Goal: Information Seeking & Learning: Learn about a topic

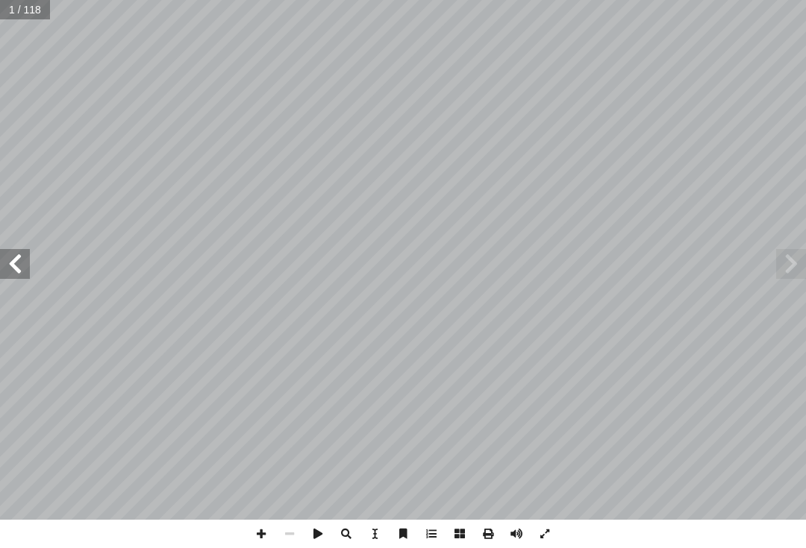
click at [795, 249] on span at bounding box center [791, 264] width 30 height 30
click at [785, 265] on span at bounding box center [791, 264] width 30 height 30
click at [8, 260] on span at bounding box center [15, 264] width 30 height 30
click at [7, 261] on span at bounding box center [15, 264] width 30 height 30
click at [4, 260] on span at bounding box center [15, 264] width 30 height 30
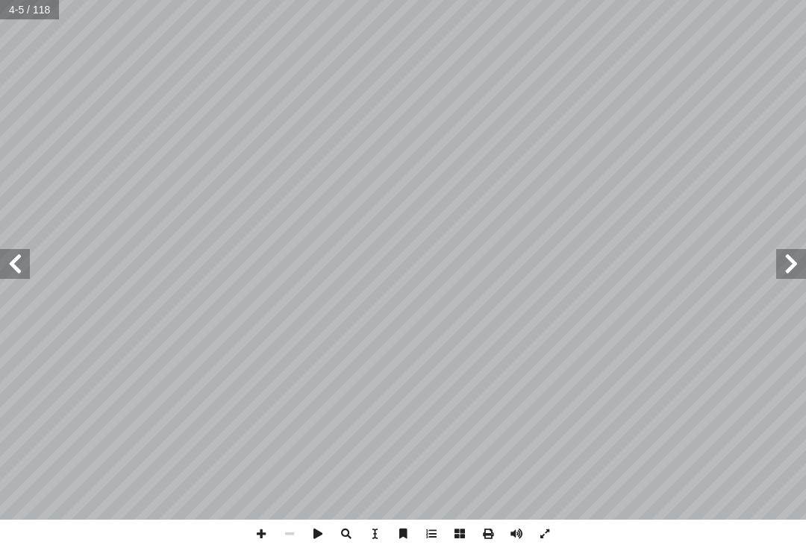
click at [28, 266] on span at bounding box center [15, 264] width 30 height 30
click at [14, 268] on span at bounding box center [15, 264] width 30 height 30
click at [9, 254] on span at bounding box center [15, 264] width 30 height 30
click at [804, 253] on span at bounding box center [791, 264] width 30 height 30
click at [789, 269] on span at bounding box center [791, 264] width 30 height 30
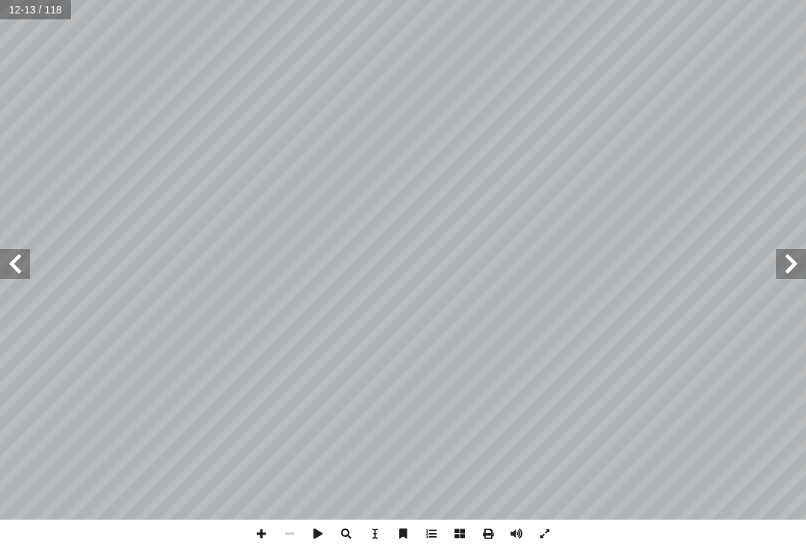
click at [789, 267] on span at bounding box center [791, 264] width 30 height 30
click at [795, 270] on span at bounding box center [791, 264] width 30 height 30
click at [795, 262] on span at bounding box center [791, 264] width 30 height 30
click at [798, 259] on span at bounding box center [791, 264] width 30 height 30
click at [798, 256] on span at bounding box center [791, 264] width 30 height 30
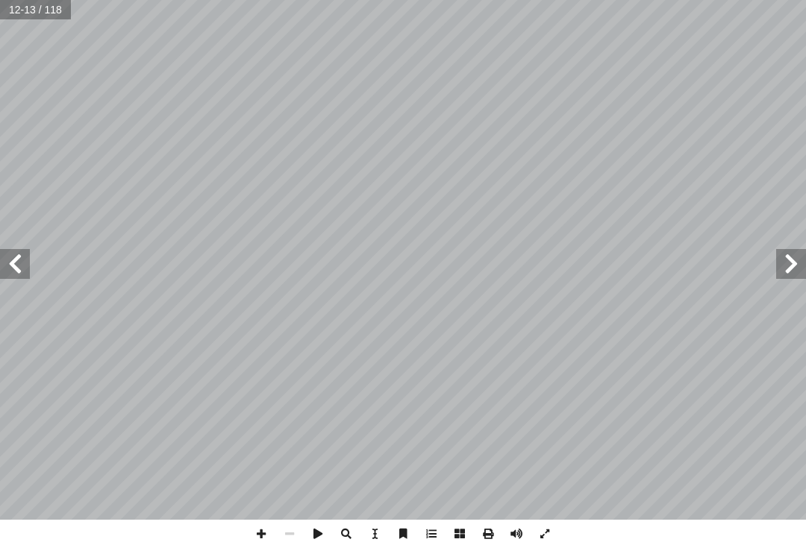
click at [800, 251] on span at bounding box center [791, 264] width 30 height 30
click at [801, 249] on span at bounding box center [791, 264] width 30 height 30
click at [28, 258] on span at bounding box center [15, 264] width 30 height 30
click at [16, 249] on span at bounding box center [15, 264] width 30 height 30
click at [23, 249] on span at bounding box center [15, 264] width 30 height 30
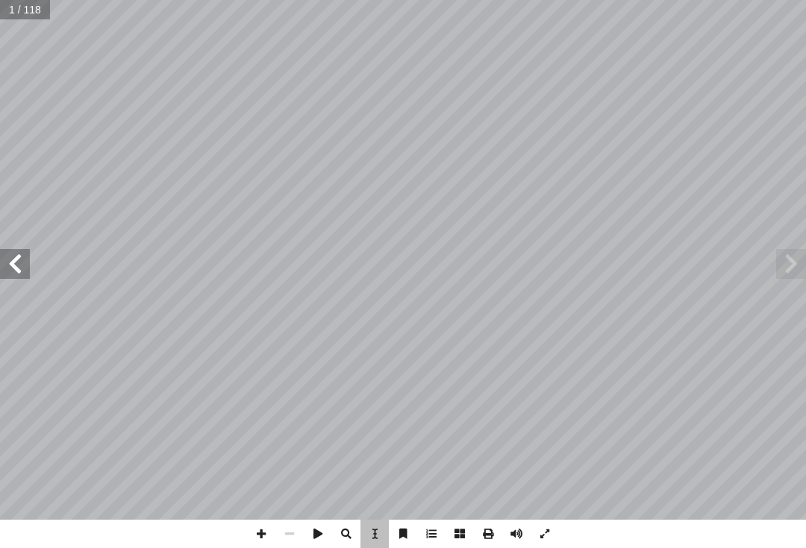
click at [21, 250] on span at bounding box center [15, 264] width 30 height 30
click at [23, 260] on span at bounding box center [15, 264] width 30 height 30
click at [801, 254] on span at bounding box center [791, 264] width 30 height 30
click at [783, 258] on span at bounding box center [791, 264] width 30 height 30
click at [789, 260] on span at bounding box center [791, 264] width 30 height 30
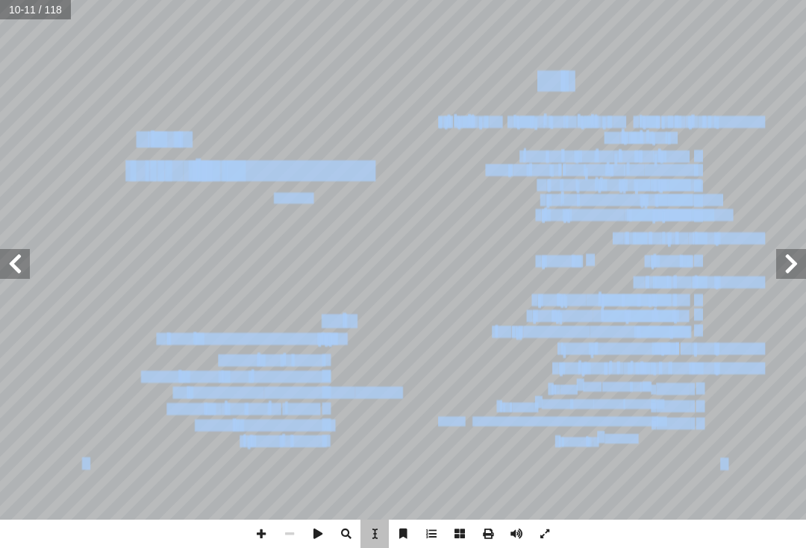
click at [801, 264] on span at bounding box center [791, 264] width 30 height 30
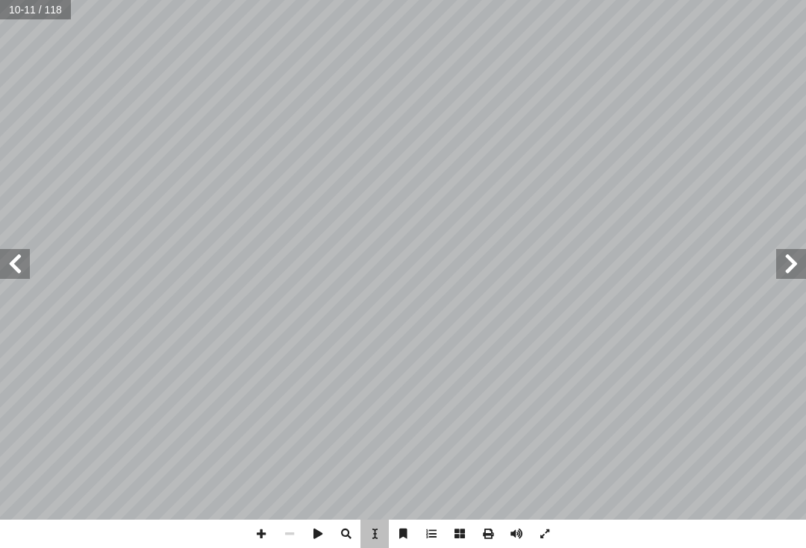
click at [783, 273] on span at bounding box center [791, 264] width 30 height 30
click at [782, 270] on span at bounding box center [791, 264] width 30 height 30
click at [782, 275] on span at bounding box center [791, 264] width 30 height 30
click at [796, 269] on span at bounding box center [791, 264] width 30 height 30
click at [796, 267] on span at bounding box center [791, 264] width 30 height 30
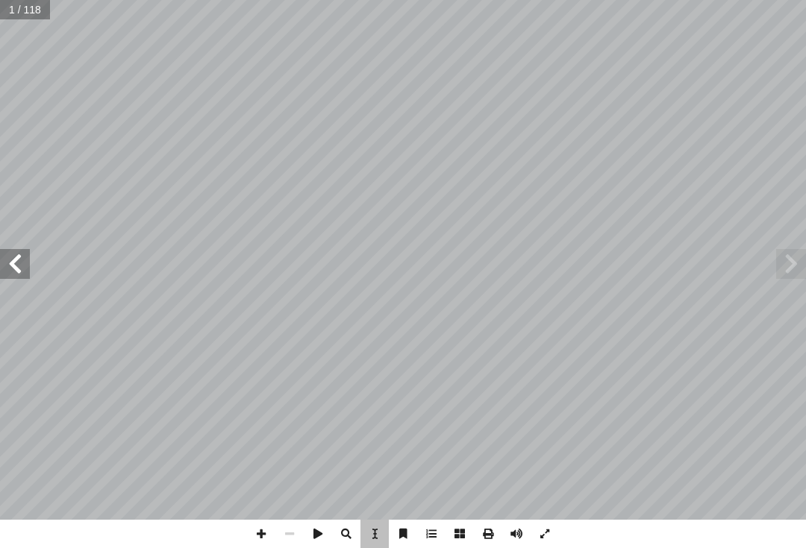
click at [783, 273] on span at bounding box center [791, 264] width 30 height 30
click at [12, 263] on span at bounding box center [15, 264] width 30 height 30
click at [781, 256] on span at bounding box center [791, 264] width 30 height 30
click at [366, 389] on div "ة َّ ي ِ لام ْ س إ ال� ُ ة َ ي ِ ب ْ ر َّ الت ليف: أ فريق الت� ٧ ُ زء ُ الج ل َ…" at bounding box center [402, 285] width 457 height 245
click at [22, 254] on span at bounding box center [15, 264] width 30 height 30
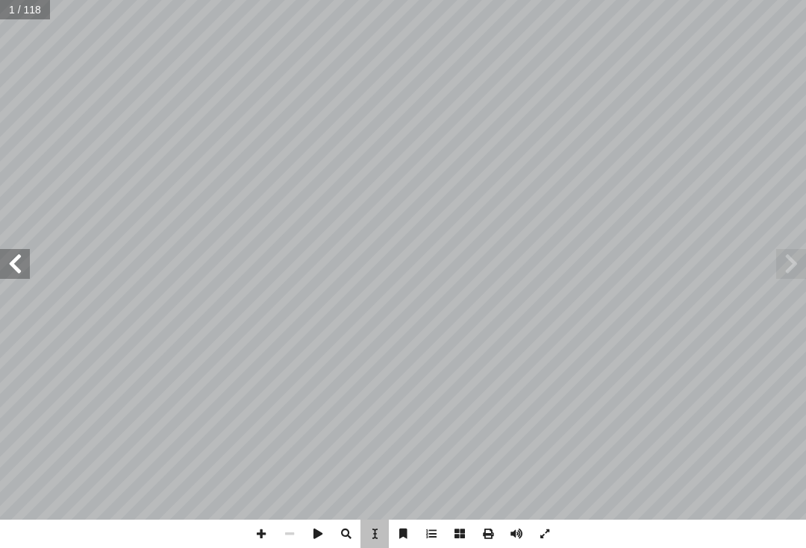
click at [23, 258] on span at bounding box center [15, 264] width 30 height 30
click at [19, 264] on span at bounding box center [15, 264] width 30 height 30
click at [24, 251] on span at bounding box center [15, 264] width 30 height 30
click at [25, 257] on span at bounding box center [15, 264] width 30 height 30
click at [783, 268] on span at bounding box center [791, 264] width 30 height 30
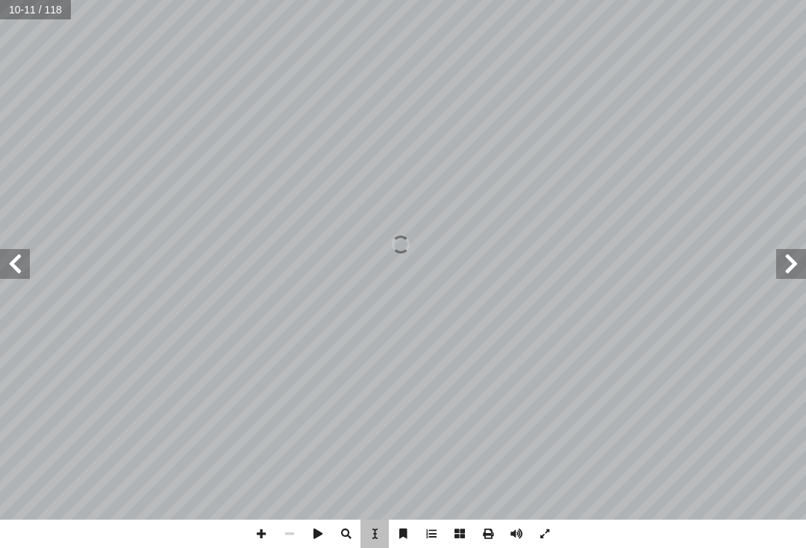
click at [787, 269] on span at bounding box center [791, 264] width 30 height 30
click at [790, 268] on span at bounding box center [791, 264] width 30 height 30
click at [792, 270] on span at bounding box center [791, 264] width 30 height 30
click at [792, 271] on span at bounding box center [791, 264] width 30 height 30
click at [792, 275] on span at bounding box center [791, 264] width 30 height 30
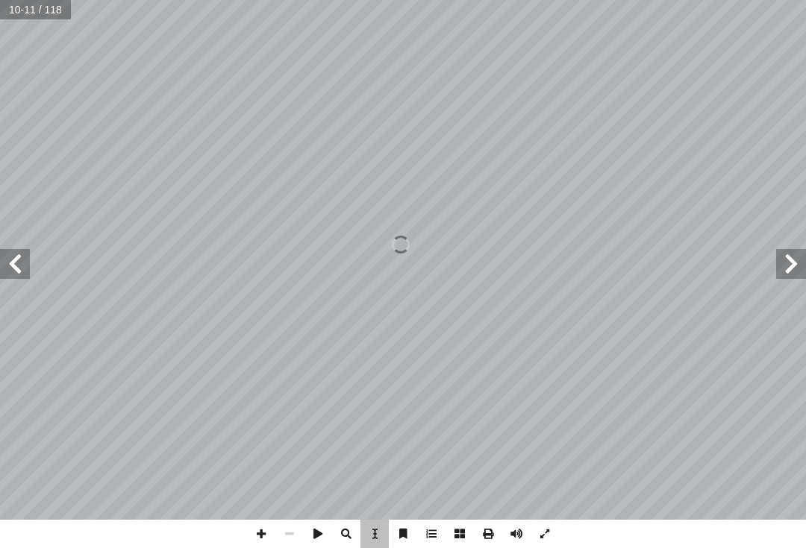
click at [789, 273] on span at bounding box center [791, 264] width 30 height 30
click at [20, 258] on span at bounding box center [15, 264] width 30 height 30
click at [8, 256] on span at bounding box center [15, 264] width 30 height 30
click at [12, 254] on span at bounding box center [15, 264] width 30 height 30
click at [10, 260] on span at bounding box center [15, 264] width 30 height 30
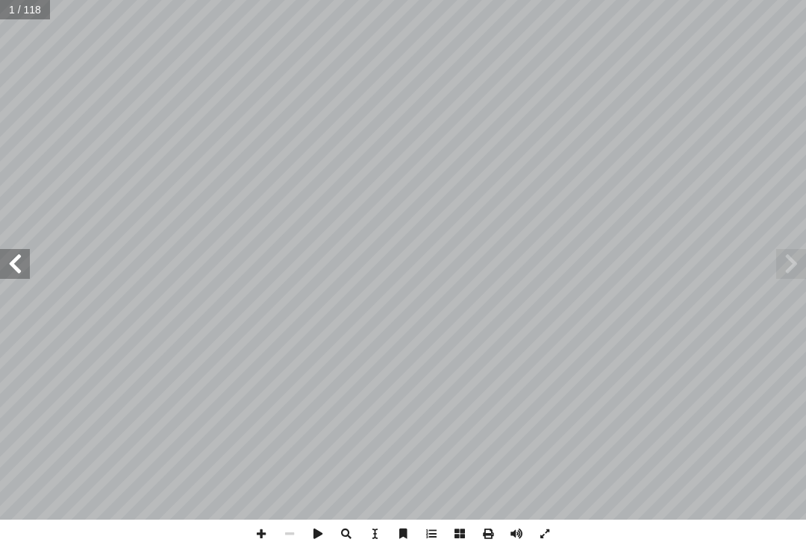
click at [13, 258] on span at bounding box center [15, 264] width 30 height 30
click at [16, 260] on span at bounding box center [15, 264] width 30 height 30
click at [786, 263] on span at bounding box center [791, 264] width 30 height 30
click at [794, 260] on span at bounding box center [791, 264] width 30 height 30
click at [799, 263] on span at bounding box center [791, 264] width 30 height 30
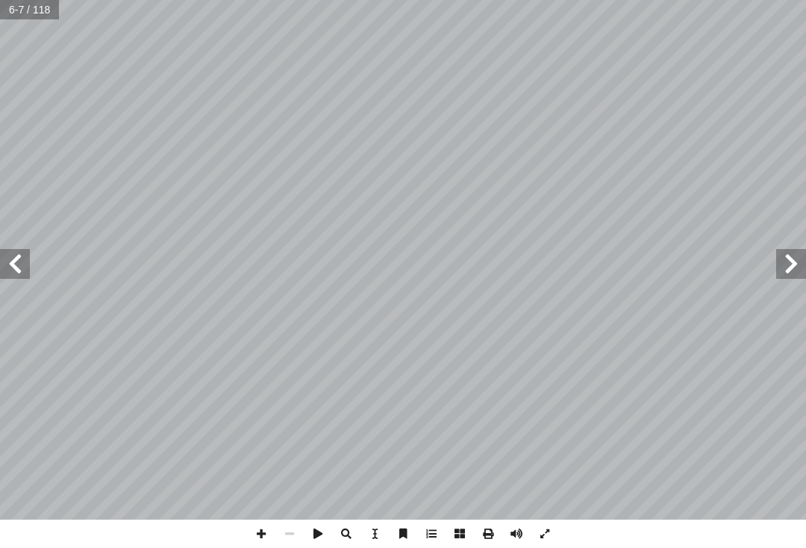
click at [792, 260] on span at bounding box center [791, 264] width 30 height 30
click at [796, 260] on span at bounding box center [791, 264] width 30 height 30
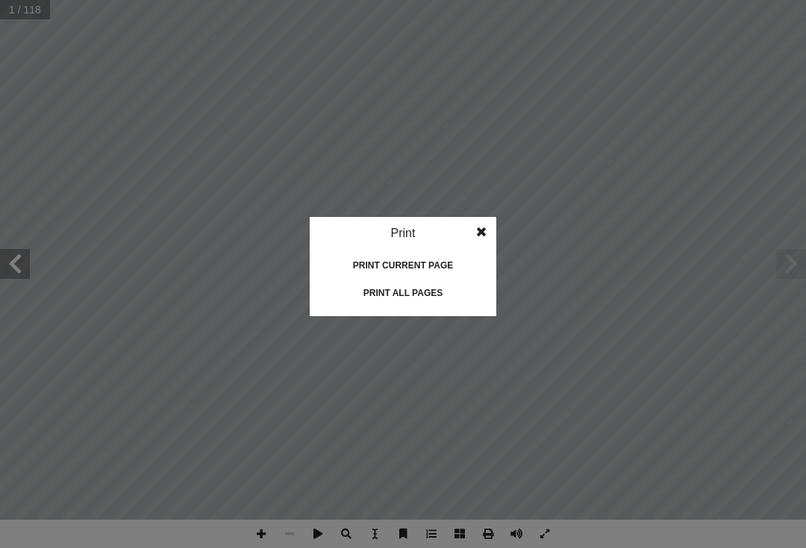
click at [443, 295] on div "Print all pages" at bounding box center [402, 293] width 149 height 24
